Goal: Task Accomplishment & Management: Manage account settings

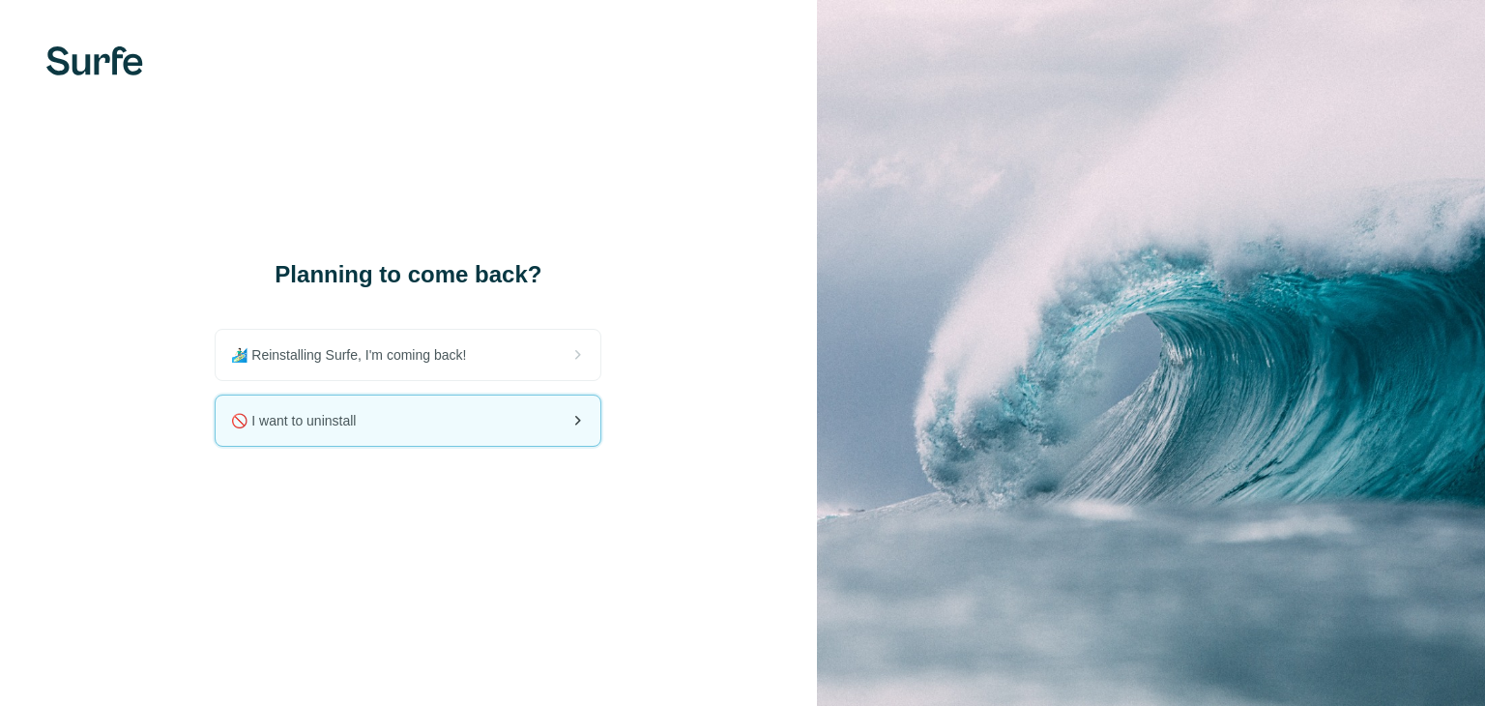
click at [371, 422] on span "🚫 I want to uninstall" at bounding box center [301, 420] width 140 height 19
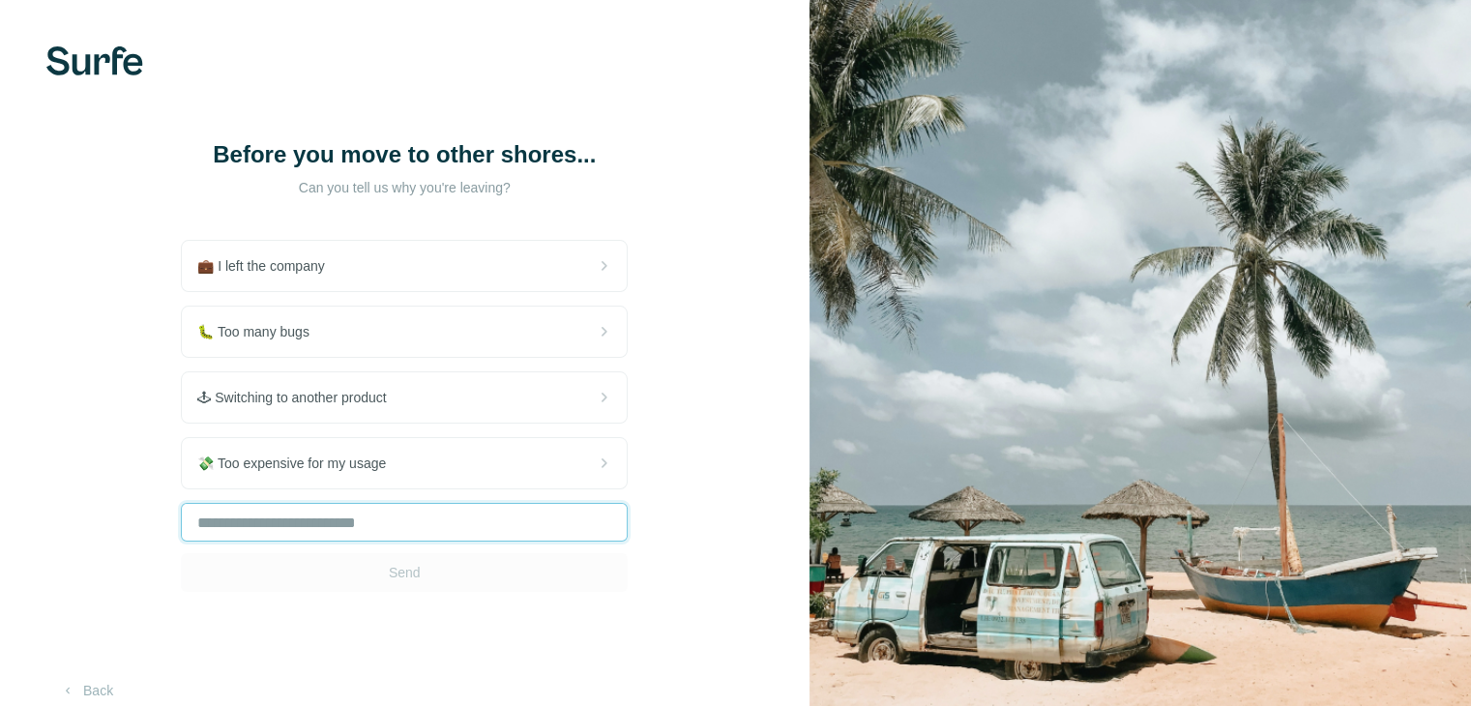
click at [394, 525] on input "text" at bounding box center [404, 522] width 447 height 39
type input "***"
click at [428, 580] on button "Send" at bounding box center [404, 572] width 447 height 39
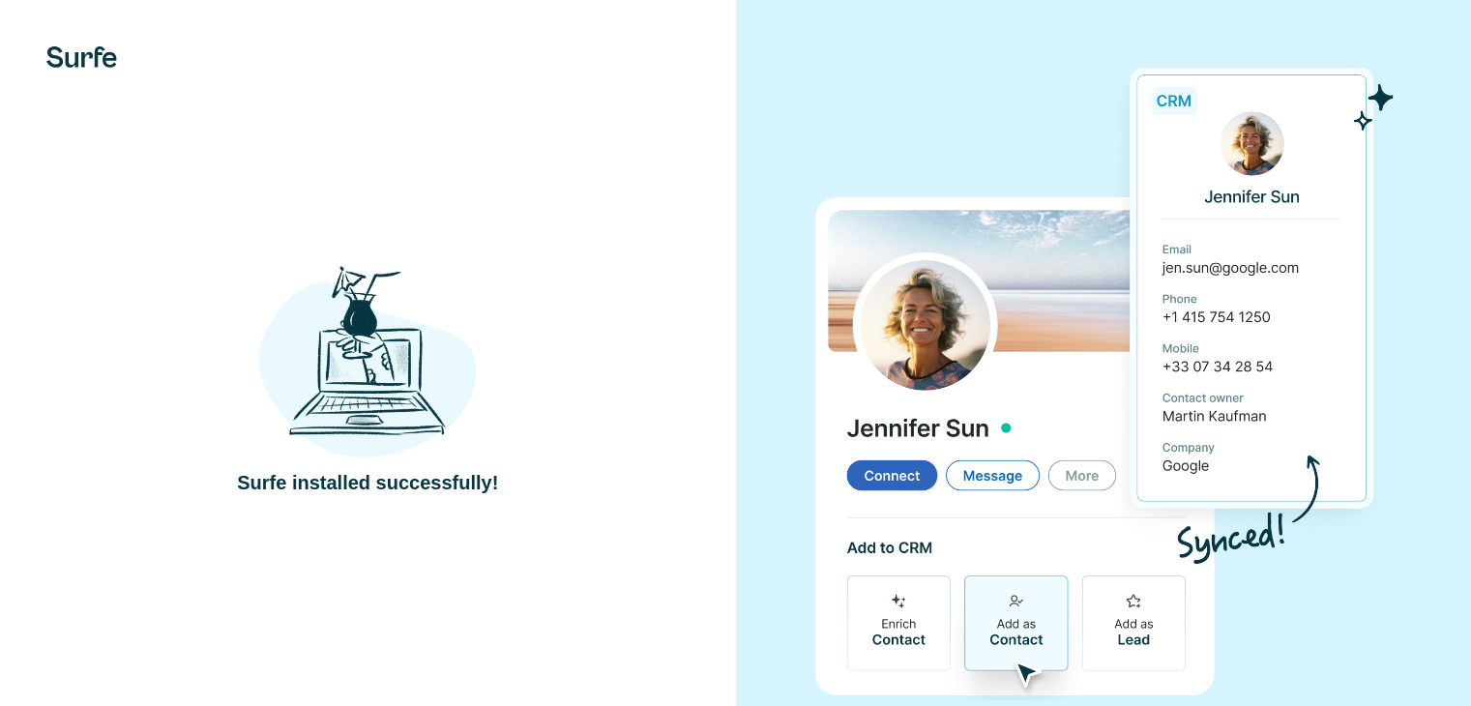
click at [391, 399] on img at bounding box center [367, 360] width 218 height 202
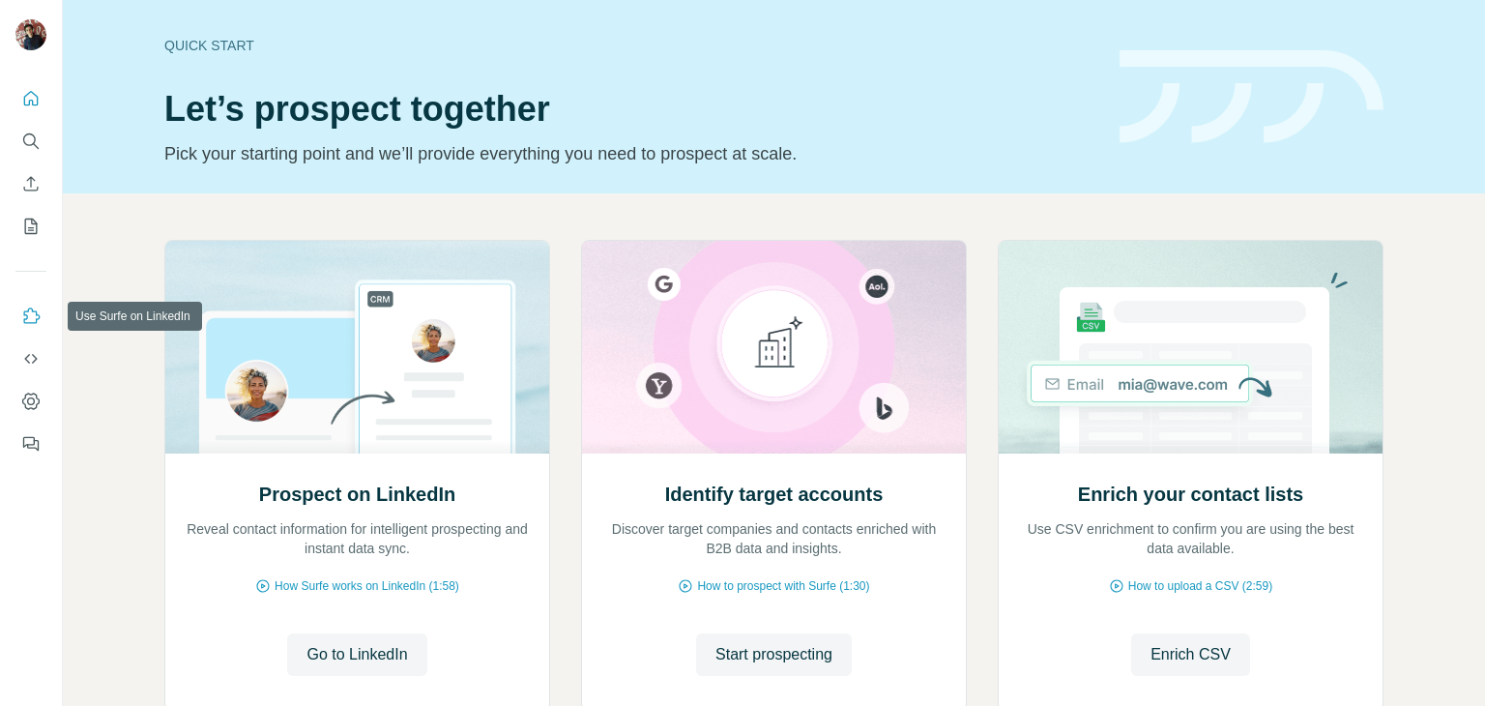
click at [21, 325] on icon "Use Surfe on LinkedIn" at bounding box center [30, 315] width 19 height 19
